Goal: Check status: Check status

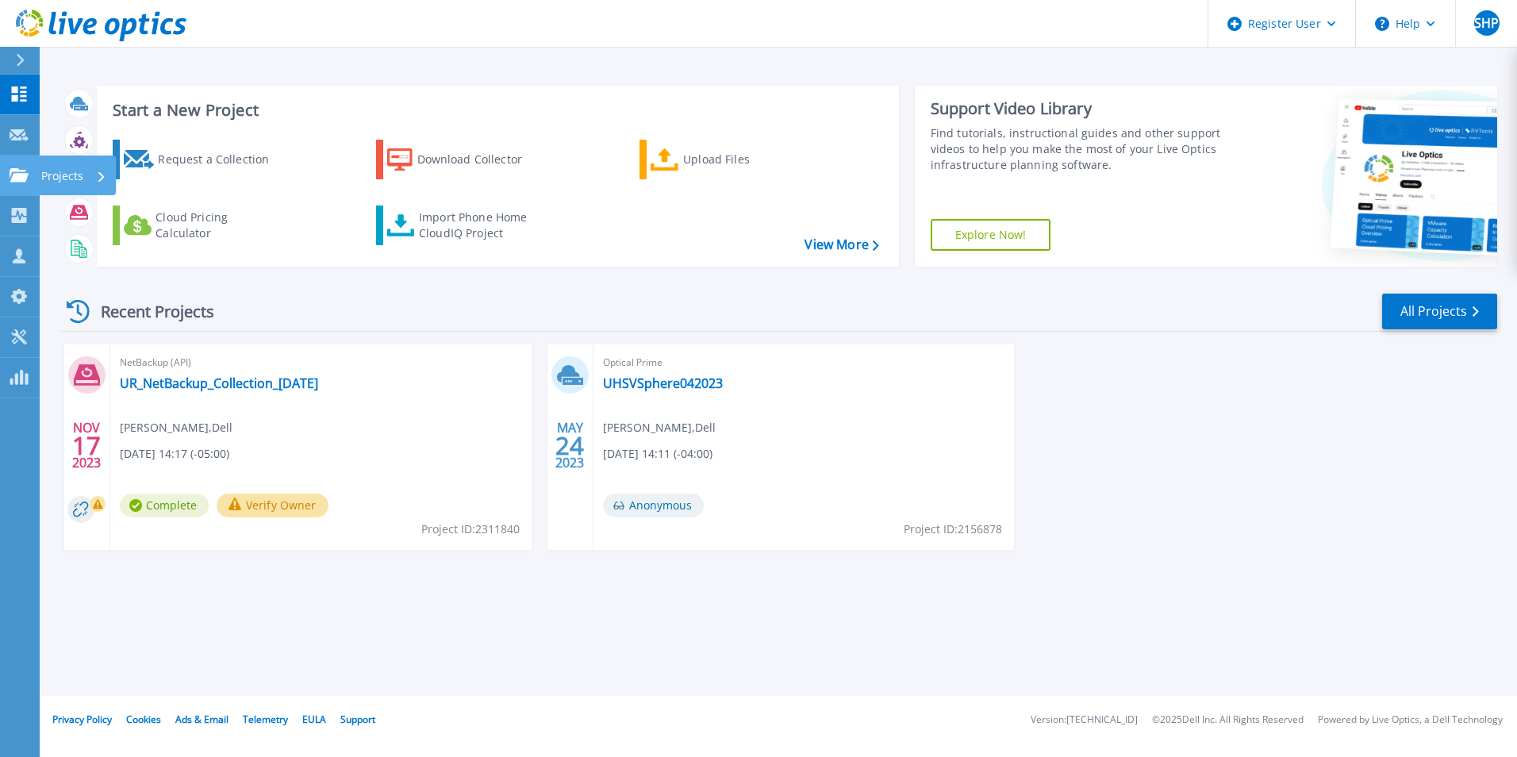
click at [18, 171] on icon at bounding box center [19, 174] width 19 height 13
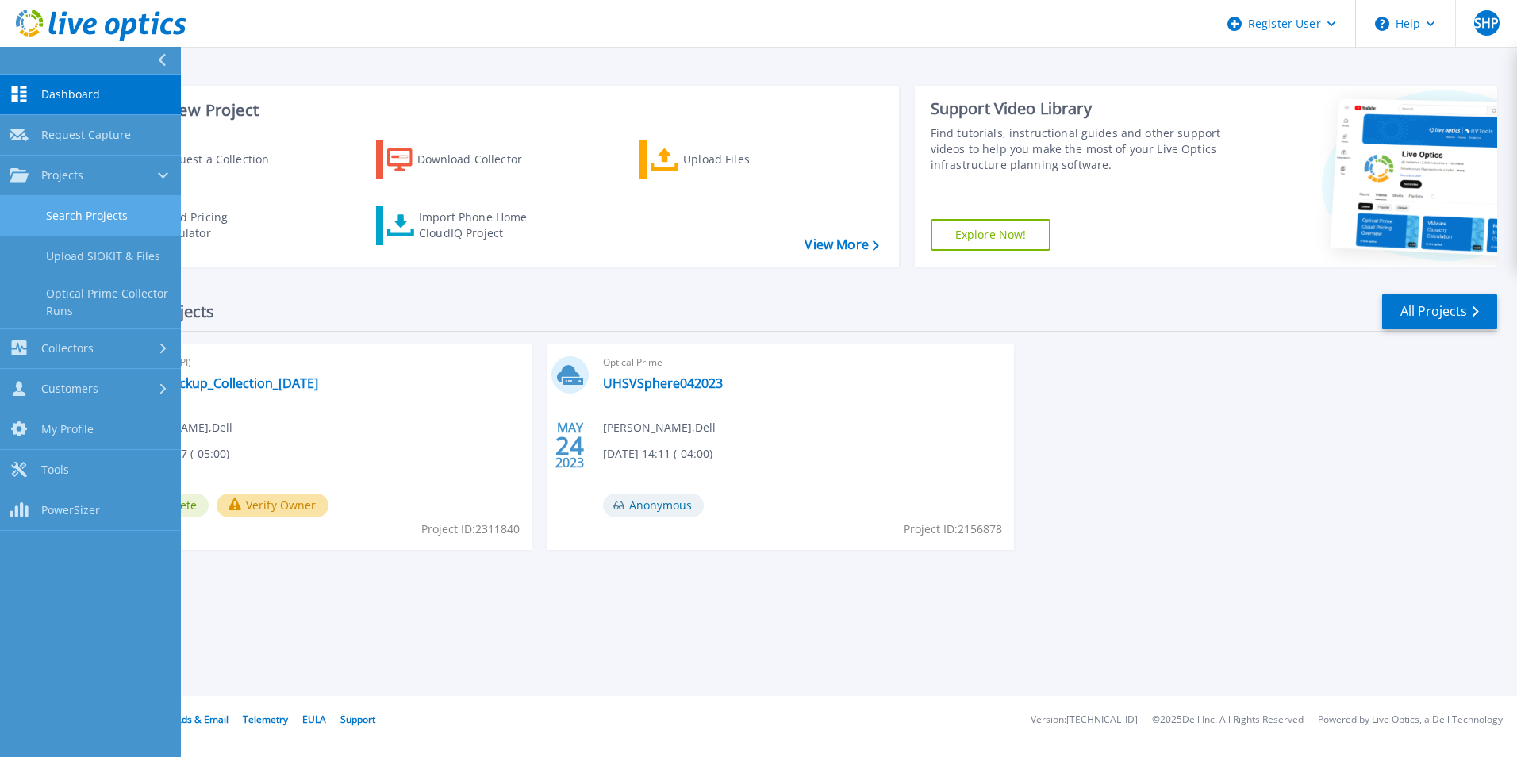
click at [137, 213] on link "Search Projects" at bounding box center [90, 216] width 181 height 40
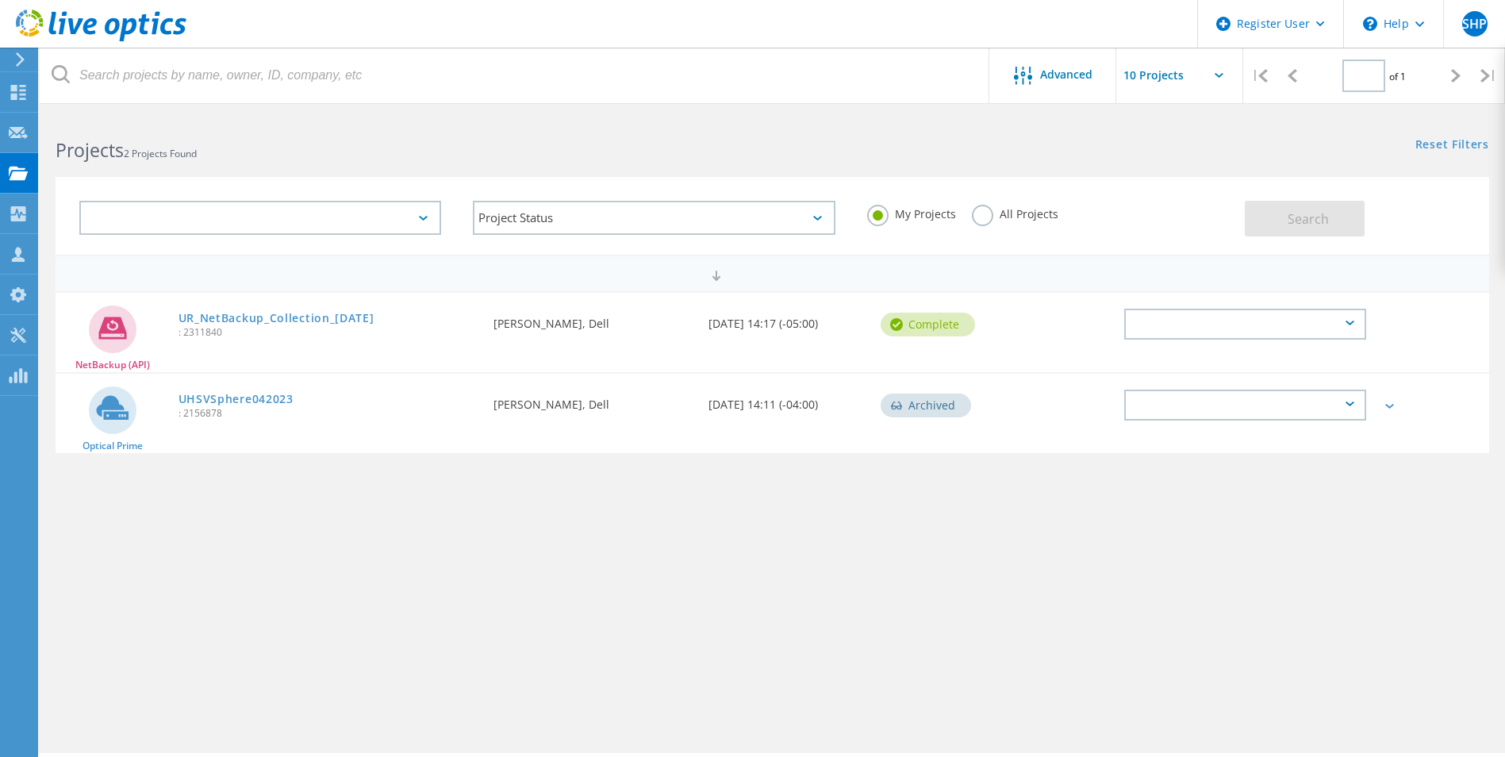
type input "1"
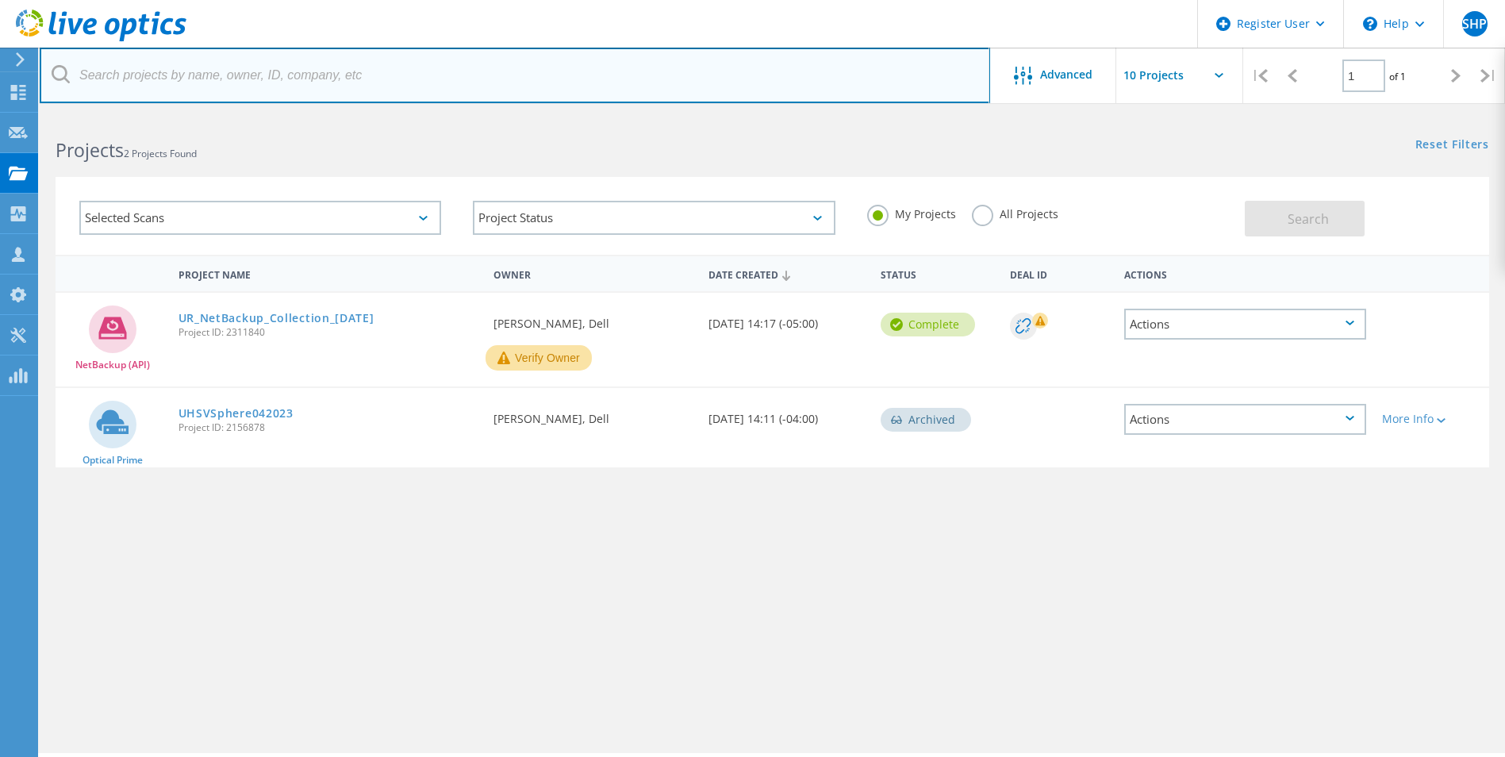
click at [340, 86] on input "text" at bounding box center [515, 76] width 951 height 56
paste input "3078326"
type input "3078326"
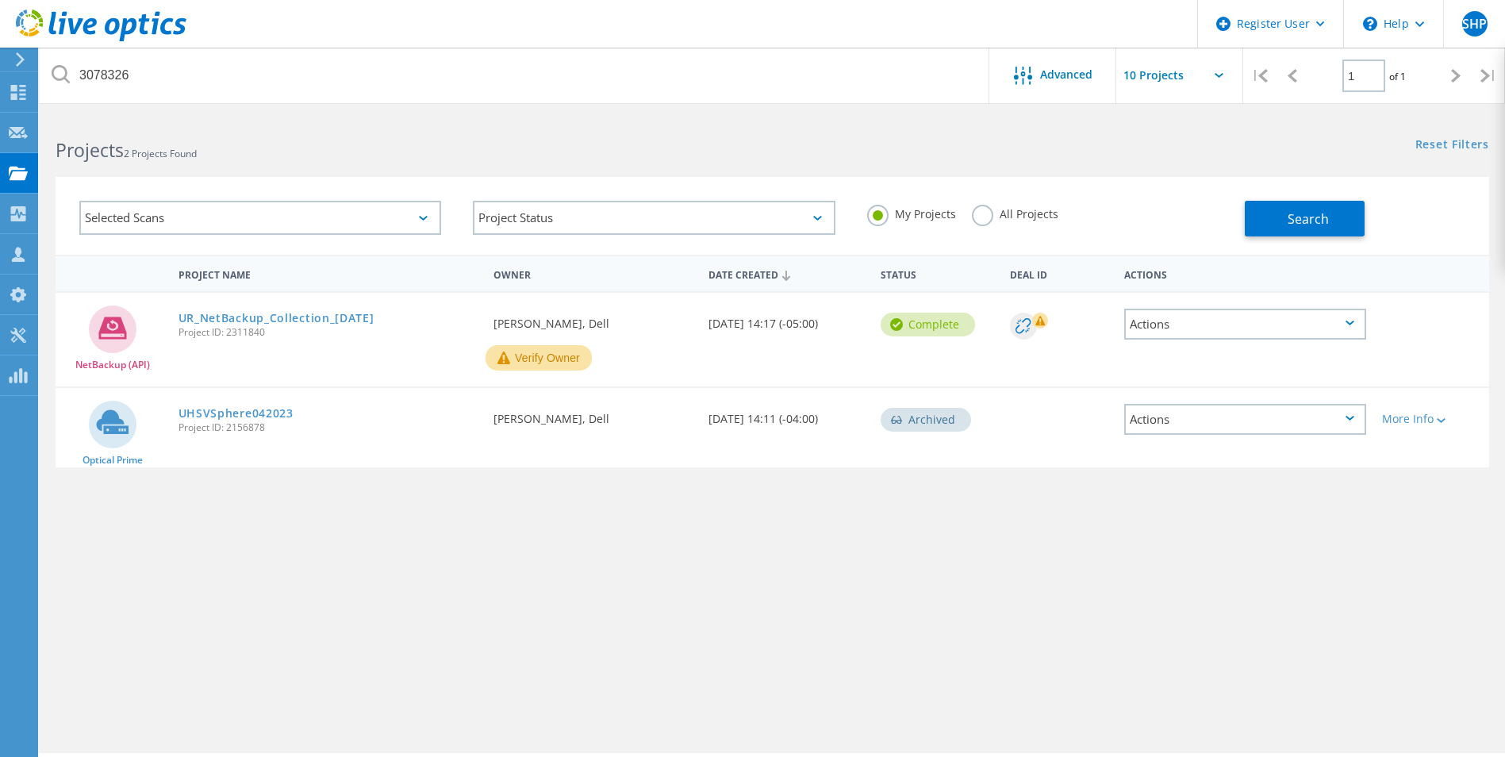
click at [982, 219] on label "All Projects" at bounding box center [1015, 212] width 86 height 15
click at [0, 0] on input "All Projects" at bounding box center [0, 0] width 0 height 0
click at [1294, 225] on span "Search" at bounding box center [1308, 218] width 41 height 17
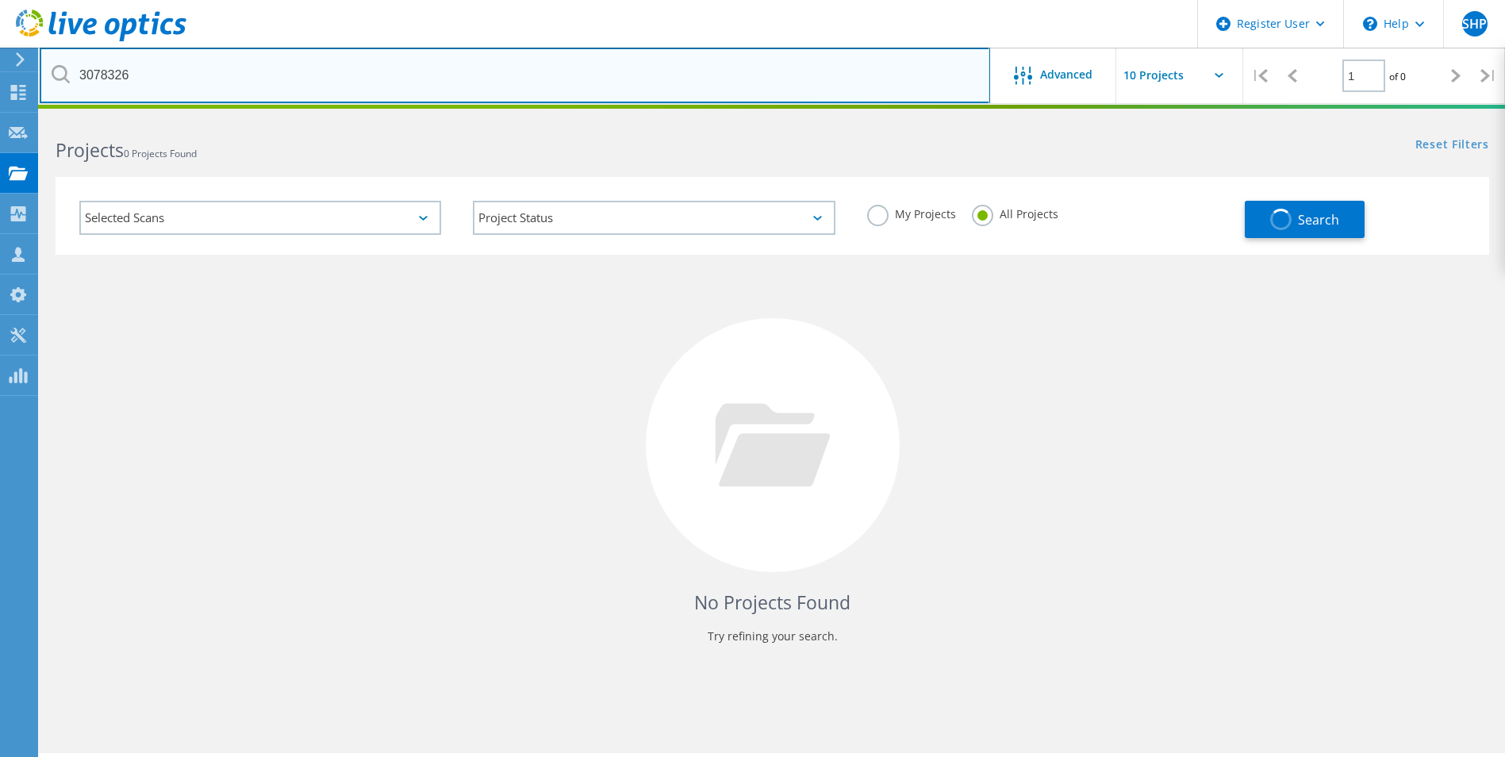
click at [163, 83] on input "3078326" at bounding box center [515, 76] width 951 height 56
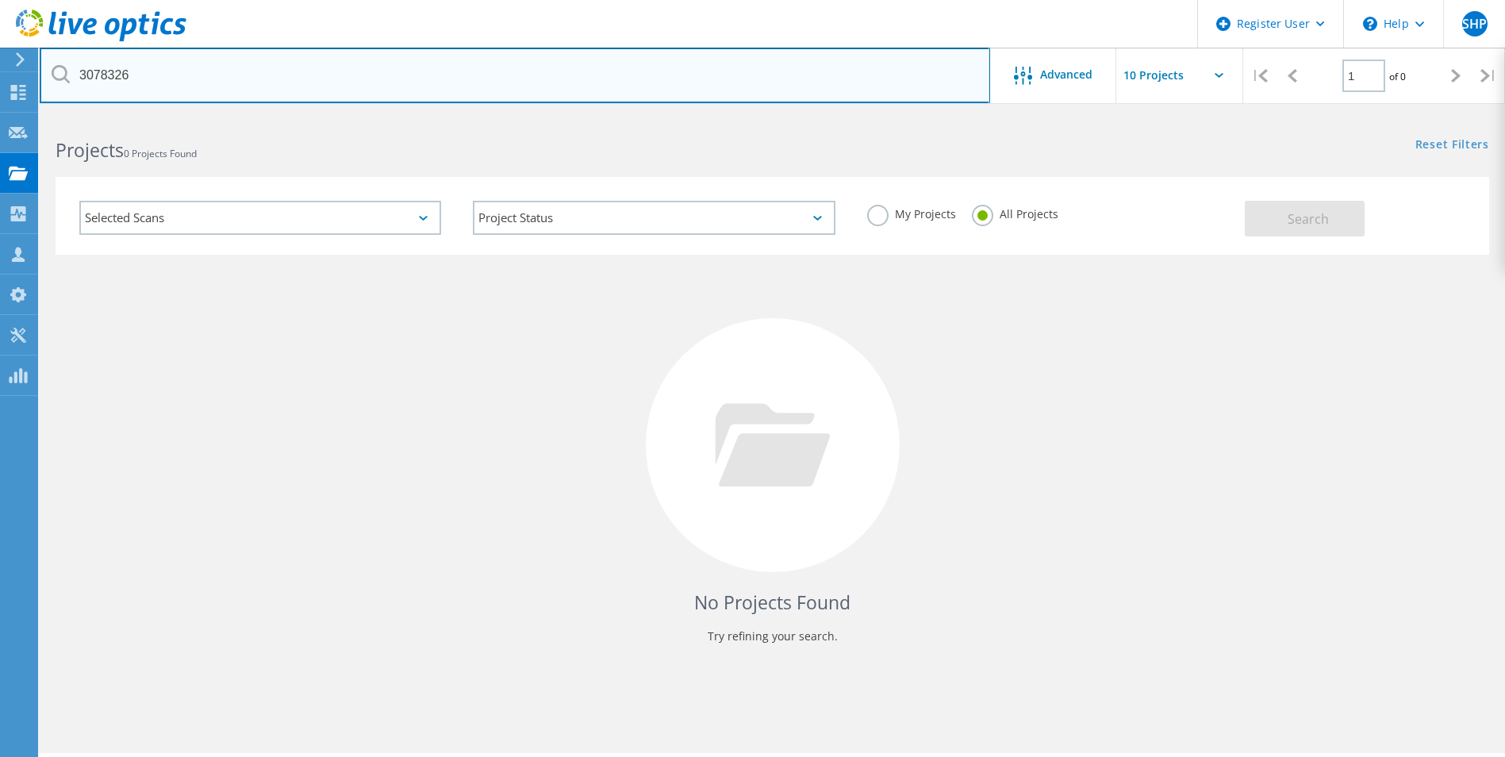
click at [240, 92] on input "3078326" at bounding box center [515, 76] width 951 height 56
